Goal: Task Accomplishment & Management: Complete application form

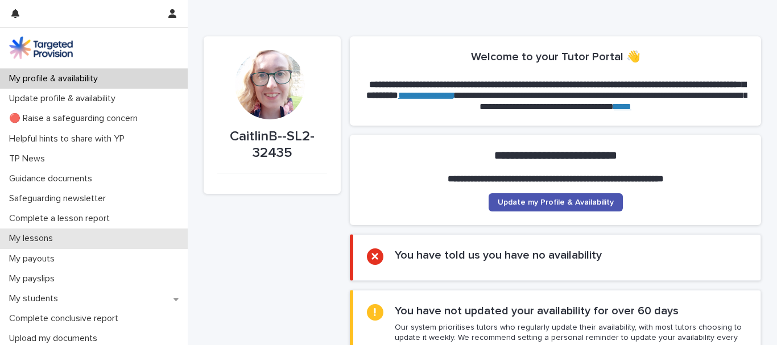
click at [52, 244] on p "My lessons" at bounding box center [33, 238] width 57 height 11
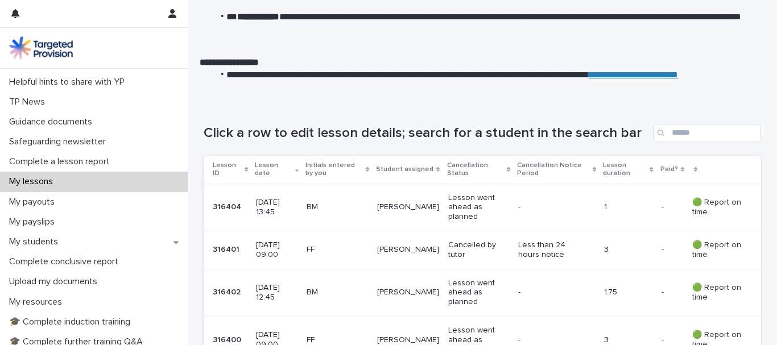
scroll to position [171, 0]
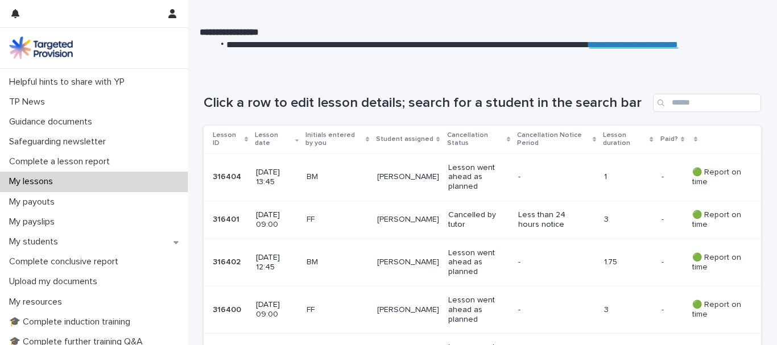
click at [425, 225] on div "[PERSON_NAME]" at bounding box center [408, 219] width 62 height 12
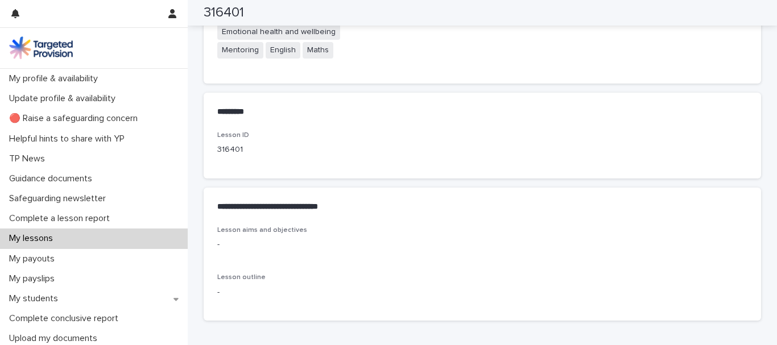
scroll to position [512, 0]
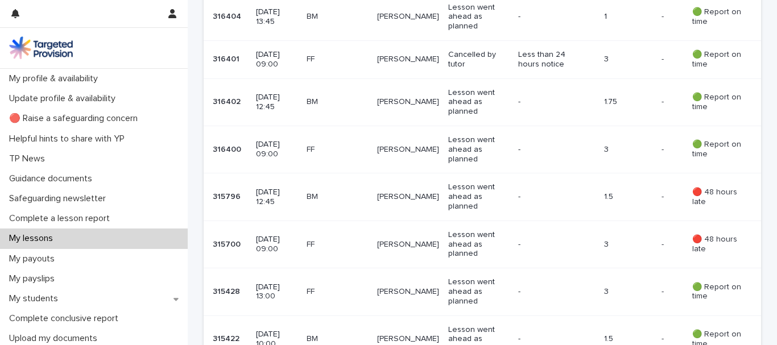
scroll to position [324, 0]
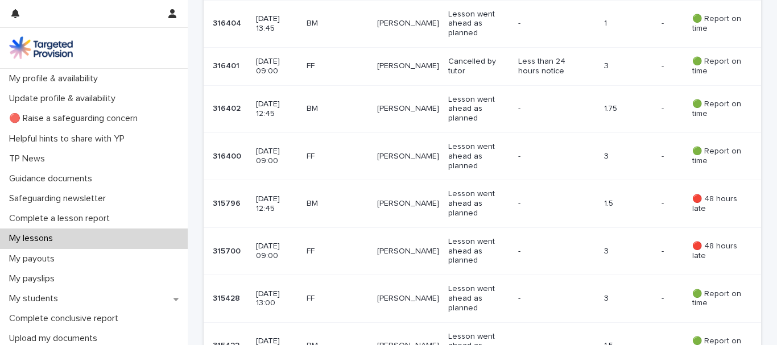
click at [414, 161] on p "[PERSON_NAME]" at bounding box center [408, 157] width 62 height 10
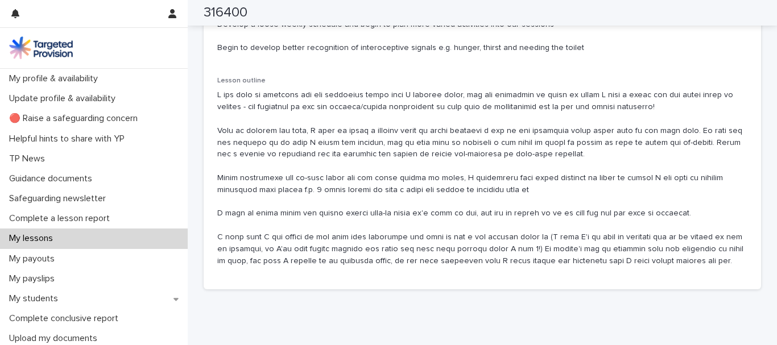
scroll to position [796, 0]
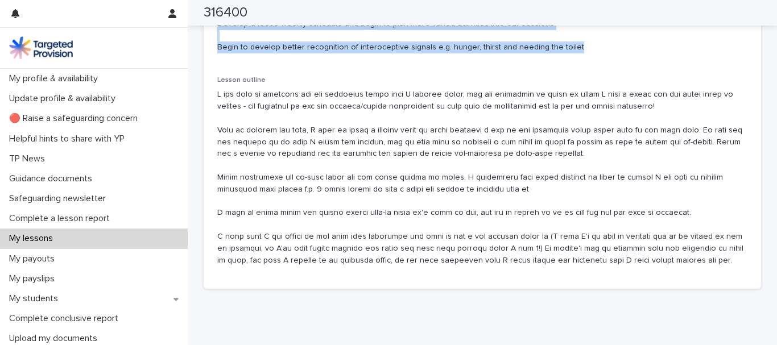
drag, startPoint x: 213, startPoint y: 138, endPoint x: 671, endPoint y: 248, distance: 471.8
click at [671, 248] on div "Lesson aims and objectives Continue working on reciprocity in conversation, ask…" at bounding box center [482, 117] width 557 height 343
copy p "Continue working on reciprocity in conversation, asking questions of others and…"
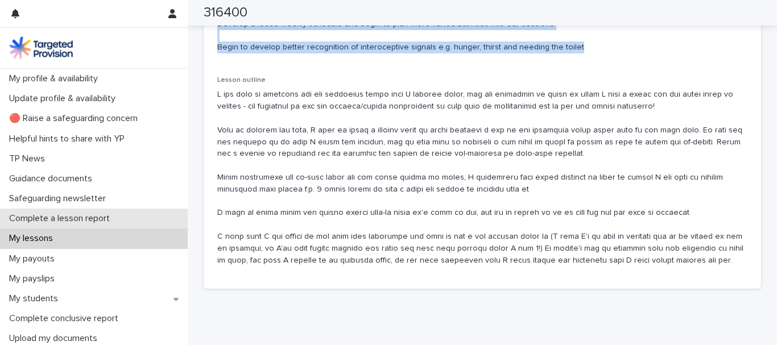
click at [105, 224] on p "Complete a lesson report" at bounding box center [62, 218] width 114 height 11
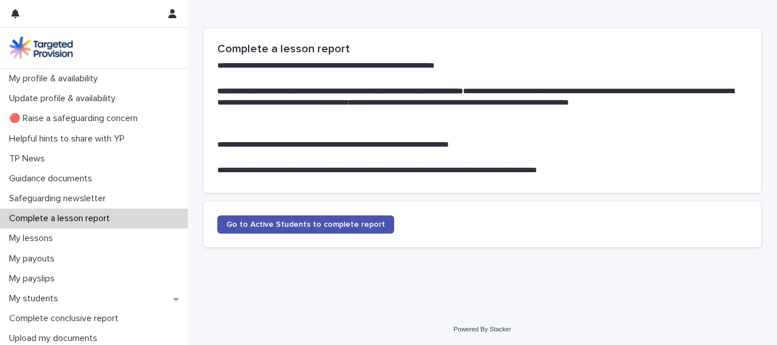
scroll to position [94, 0]
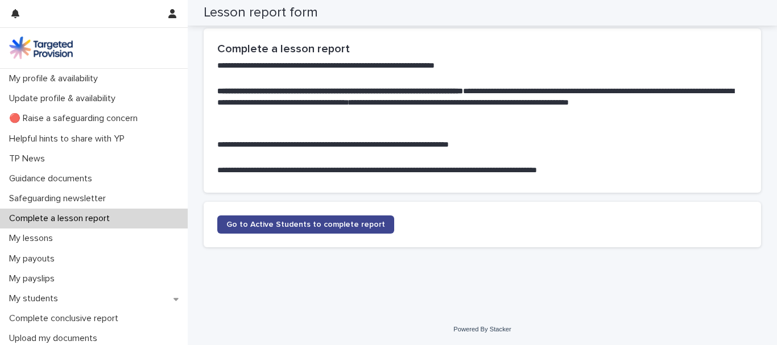
click at [338, 221] on span "Go to Active Students to complete report" at bounding box center [305, 225] width 159 height 8
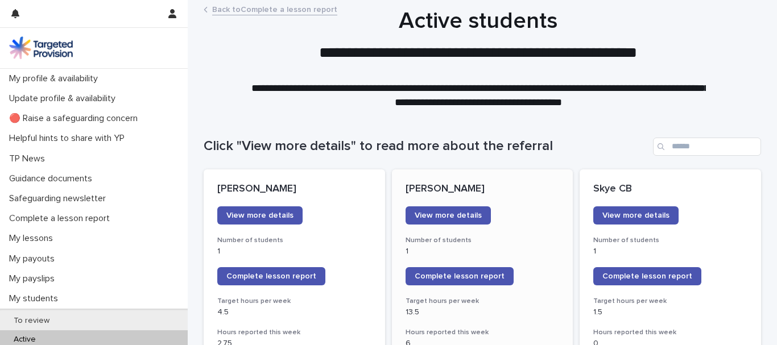
scroll to position [57, 0]
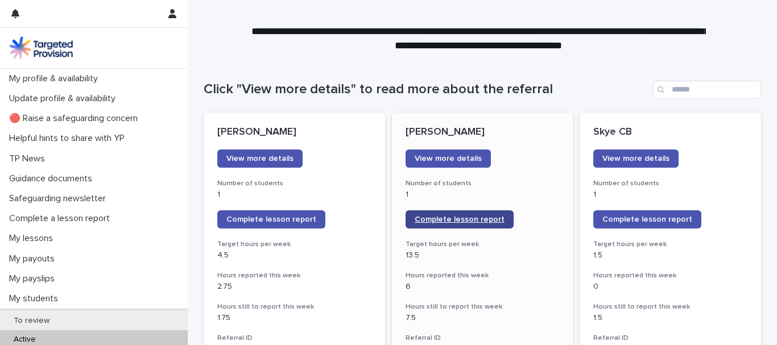
click at [458, 223] on span "Complete lesson report" at bounding box center [459, 219] width 90 height 8
click at [494, 223] on span "Complete lesson report" at bounding box center [459, 219] width 90 height 8
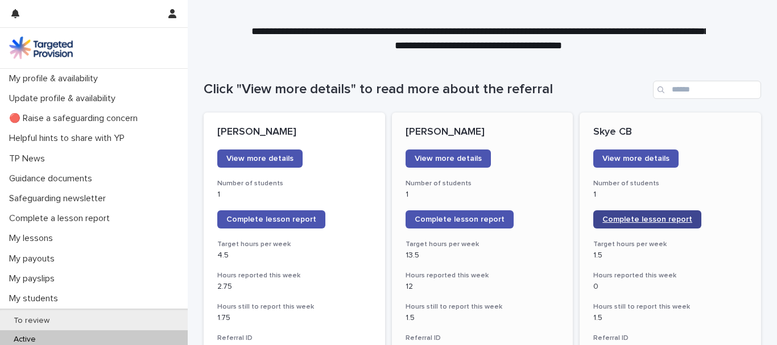
click at [674, 223] on span "Complete lesson report" at bounding box center [647, 219] width 90 height 8
